Goal: Transaction & Acquisition: Purchase product/service

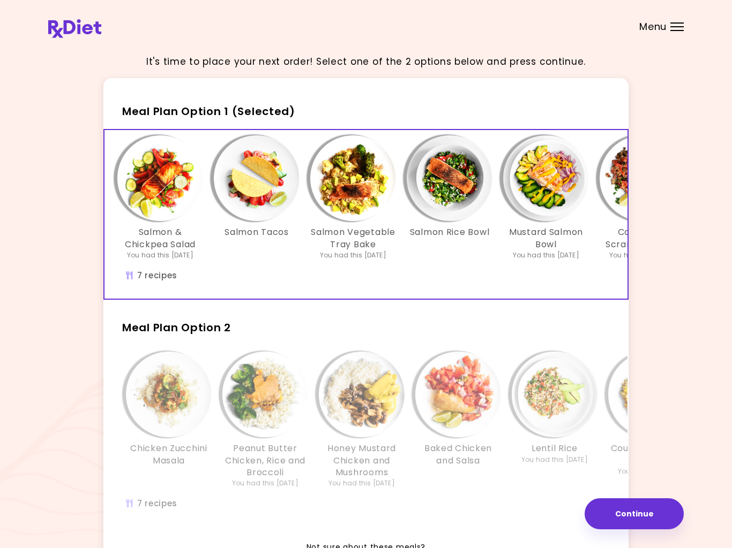
scroll to position [0, 8]
click at [303, 209] on div "Salmon Tacos" at bounding box center [257, 198] width 96 height 125
click at [626, 514] on button "Continue" at bounding box center [633, 514] width 99 height 31
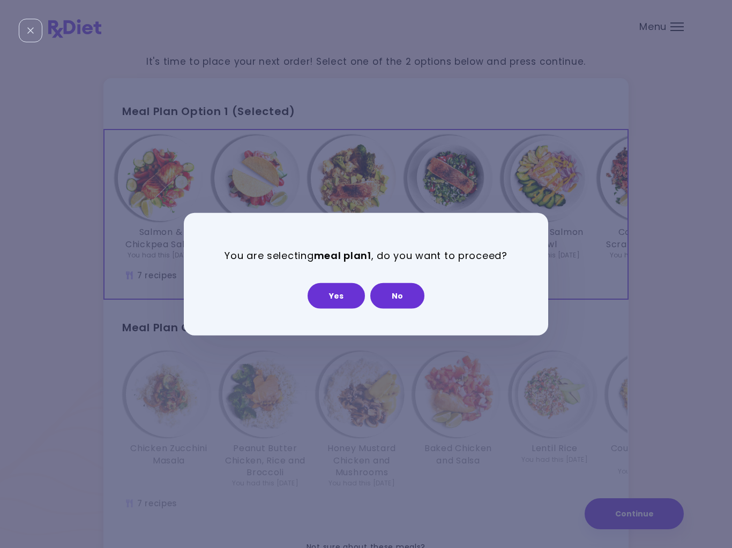
click at [334, 298] on button "Yes" at bounding box center [335, 296] width 57 height 26
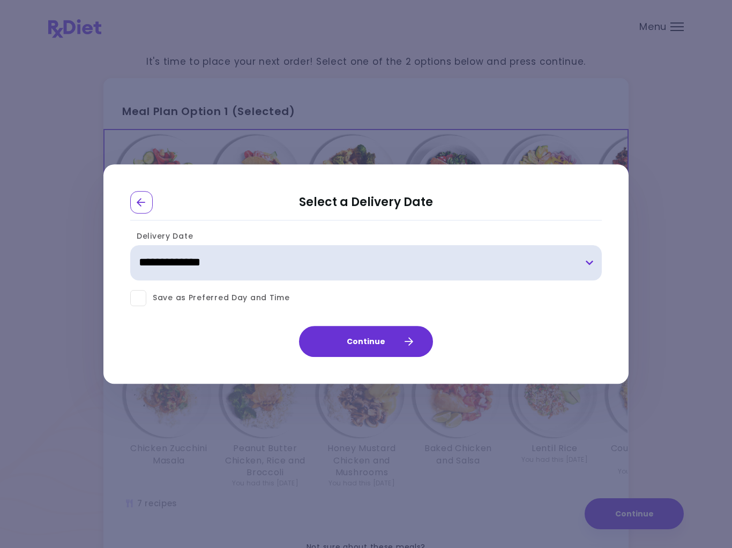
click at [591, 269] on select "**********" at bounding box center [365, 262] width 471 height 35
select select "**********"
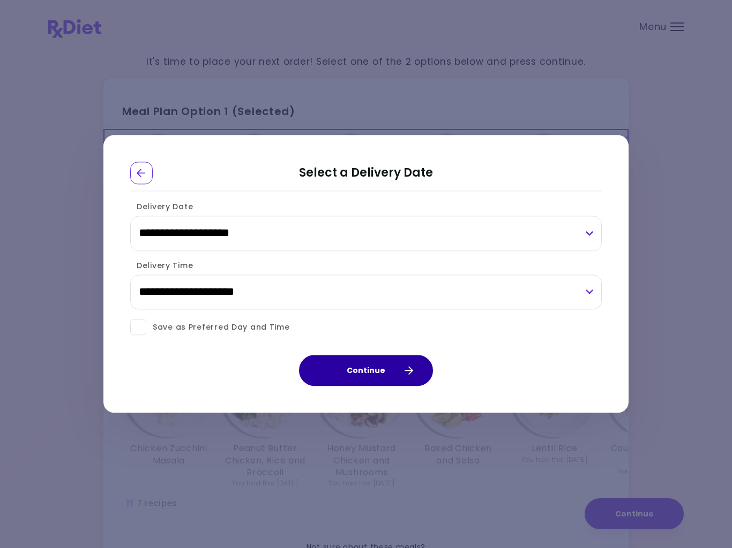
click at [369, 367] on button "Continue" at bounding box center [366, 371] width 134 height 31
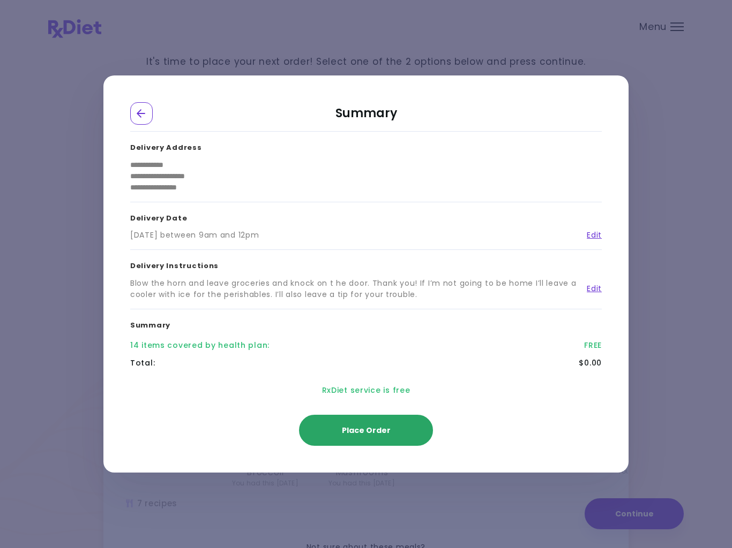
click at [364, 428] on span "Place Order" at bounding box center [366, 430] width 49 height 11
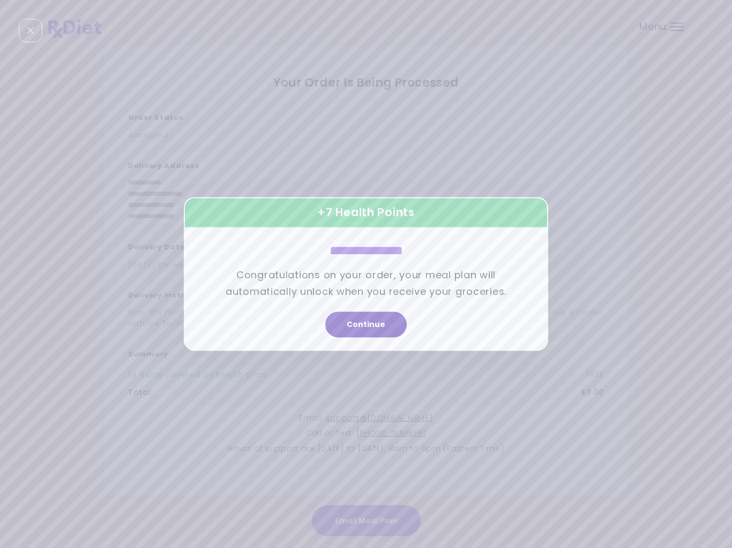
click at [357, 317] on button "Continue" at bounding box center [365, 325] width 81 height 26
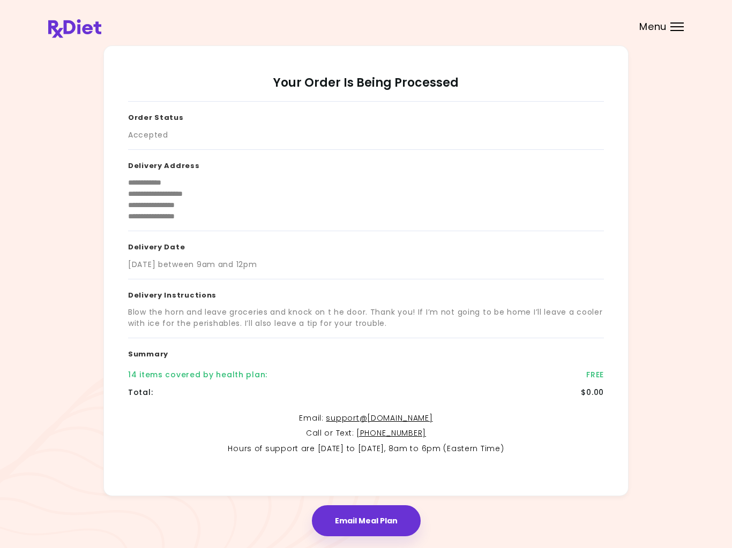
click at [366, 519] on button "Email Meal Plan" at bounding box center [366, 521] width 109 height 31
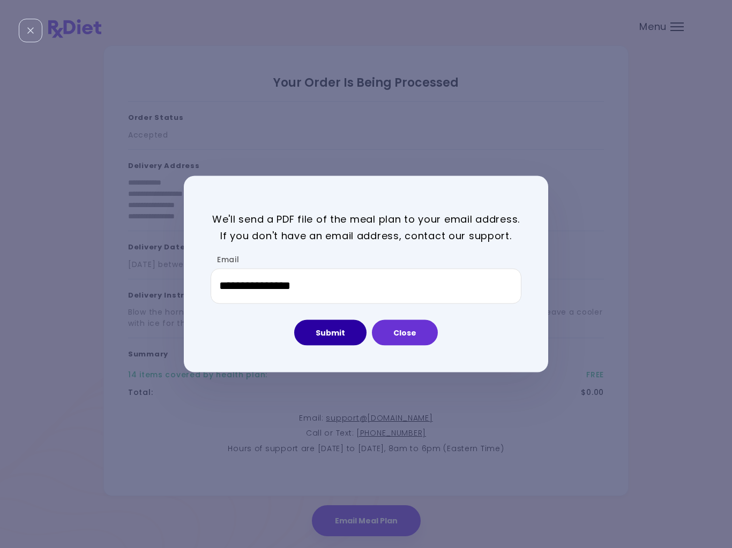
click at [325, 326] on button "Submit" at bounding box center [330, 333] width 72 height 26
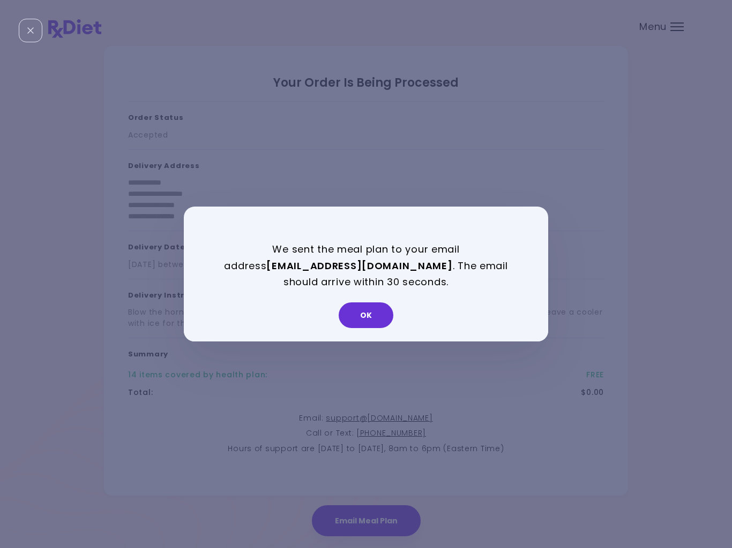
click at [365, 310] on button "OK" at bounding box center [366, 316] width 55 height 26
